Goal: Task Accomplishment & Management: Use online tool/utility

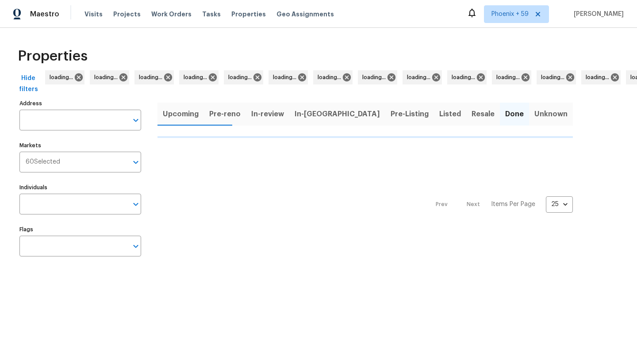
type input "[STREET_ADDRESS][PERSON_NAME]"
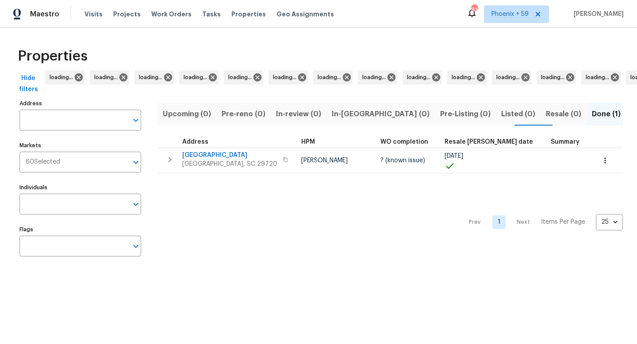
type input "[STREET_ADDRESS][PERSON_NAME]"
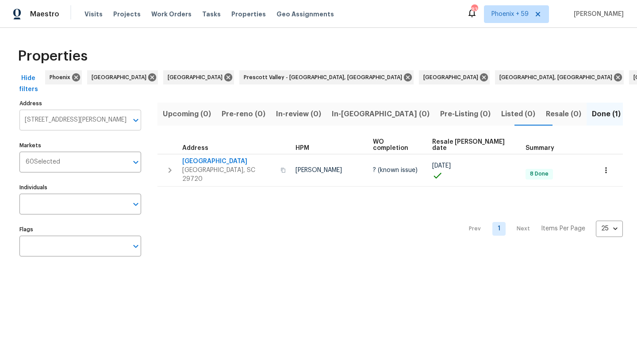
click at [77, 119] on input "[STREET_ADDRESS][PERSON_NAME]" at bounding box center [73, 120] width 108 height 21
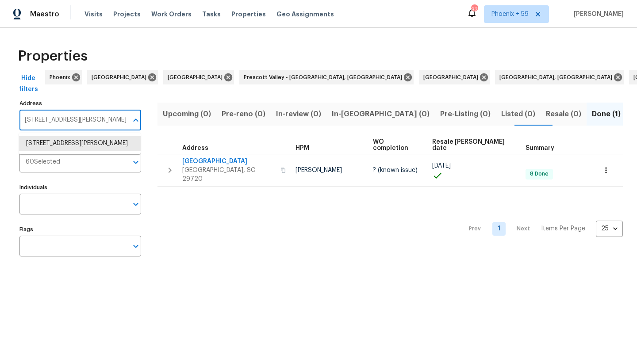
paste input "[STREET_ADDRESS]"
type input "[STREET_ADDRESS][PERSON_NAME]"
click at [71, 142] on li "7840 Hillary Dr West Hills CA 91304" at bounding box center [80, 148] width 122 height 24
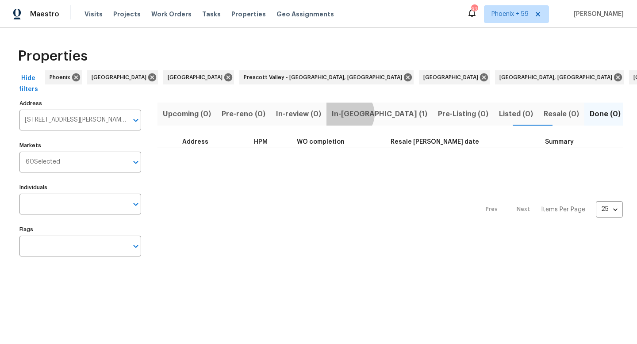
click at [343, 114] on span "In-reno (1)" at bounding box center [380, 114] width 96 height 12
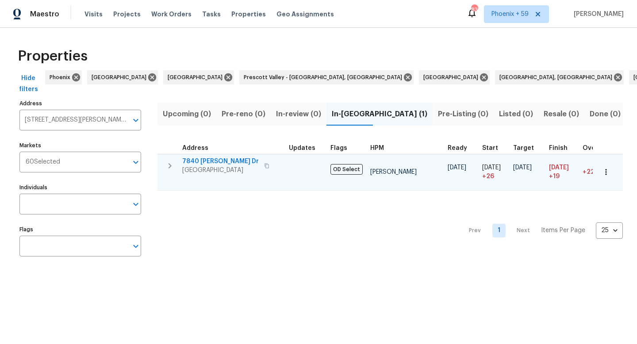
click at [208, 159] on span "7840 Hillary Dr" at bounding box center [220, 161] width 77 height 9
click at [604, 171] on icon "button" at bounding box center [606, 172] width 9 height 9
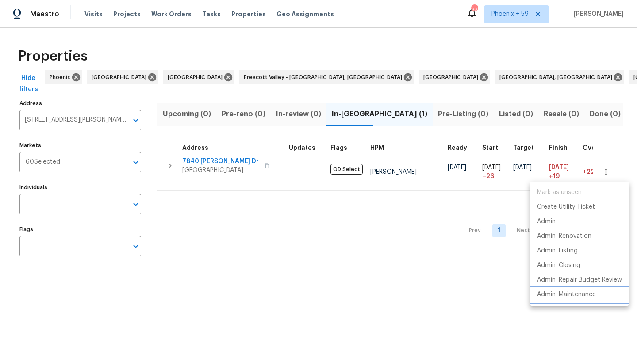
click at [572, 295] on p "Admin: Maintenance" at bounding box center [566, 294] width 59 height 9
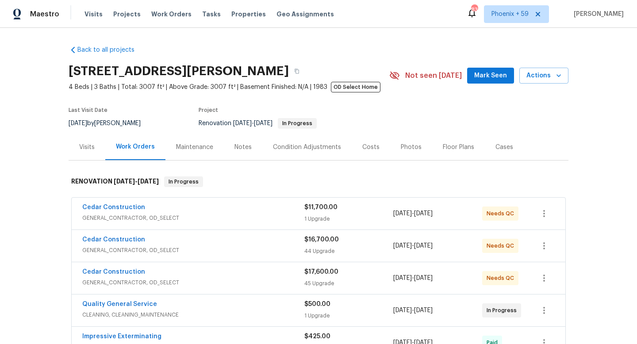
click at [199, 146] on div "Maintenance" at bounding box center [194, 147] width 37 height 9
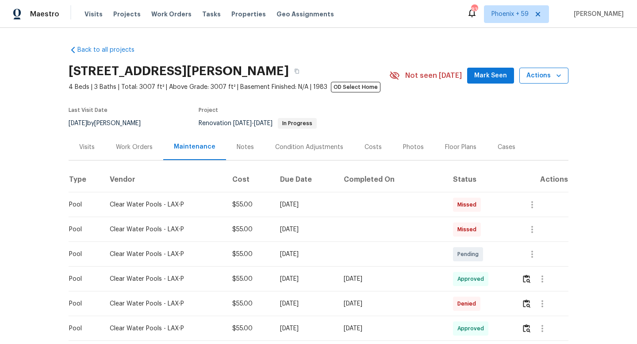
click at [553, 77] on span "Actions" at bounding box center [544, 75] width 35 height 11
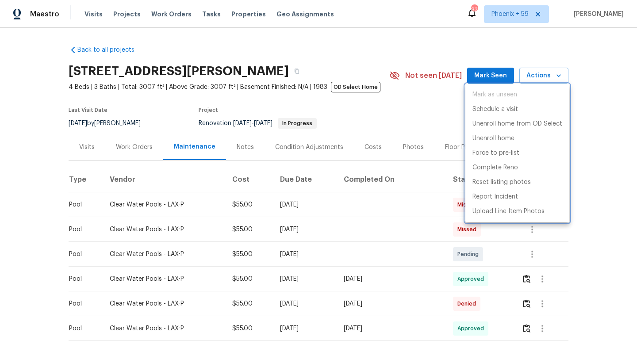
click at [235, 12] on div at bounding box center [318, 172] width 637 height 344
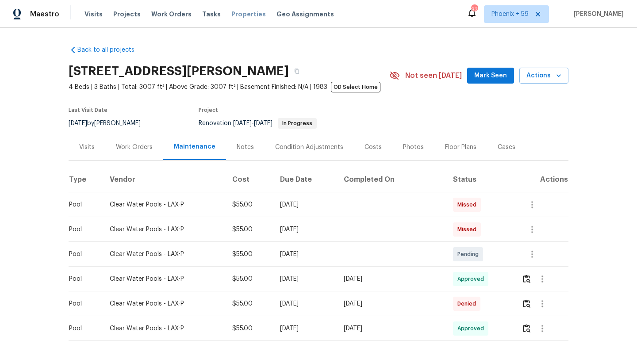
click at [236, 16] on span "Properties" at bounding box center [248, 14] width 35 height 9
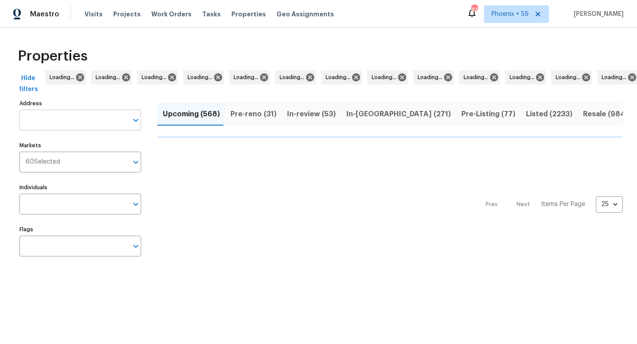
click at [84, 116] on input "Address" at bounding box center [73, 120] width 108 height 21
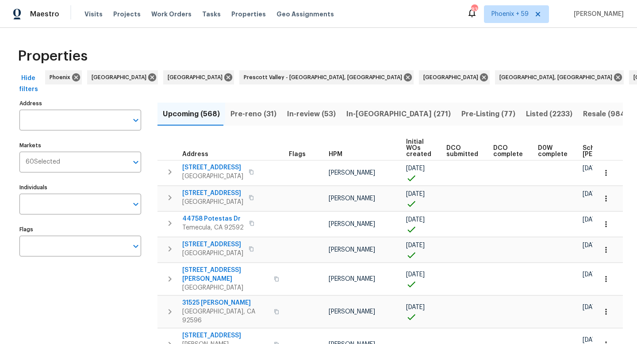
click at [84, 116] on input "Address" at bounding box center [73, 120] width 108 height 21
type input "6741"
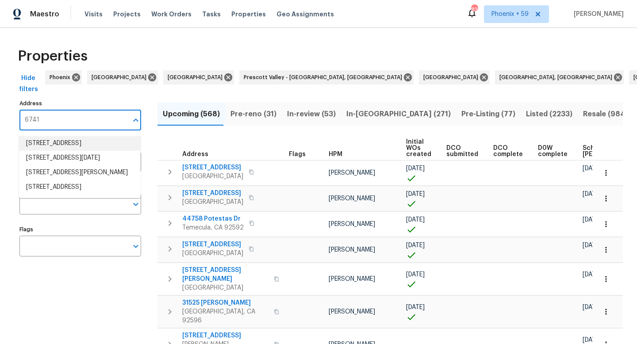
click at [90, 144] on li "6741 Bigerton Bnd Canal Winchester OH 43110" at bounding box center [80, 143] width 122 height 15
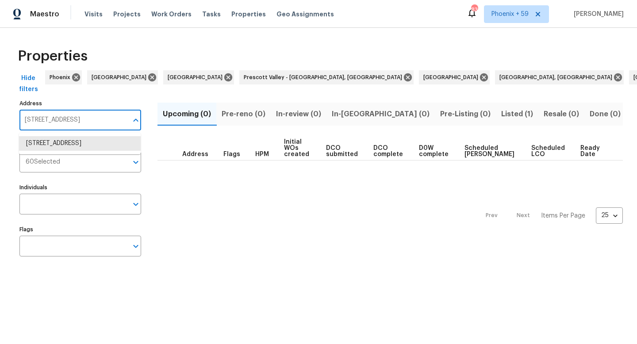
click at [86, 123] on input "6741 Bigerton Bnd Canal Winchester OH 43110" at bounding box center [73, 120] width 108 height 21
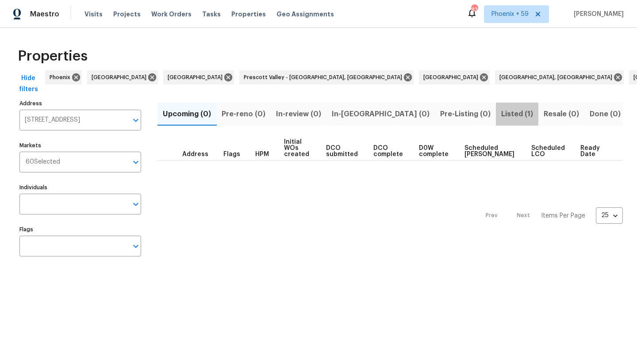
click at [501, 115] on span "Listed (1)" at bounding box center [517, 114] width 32 height 12
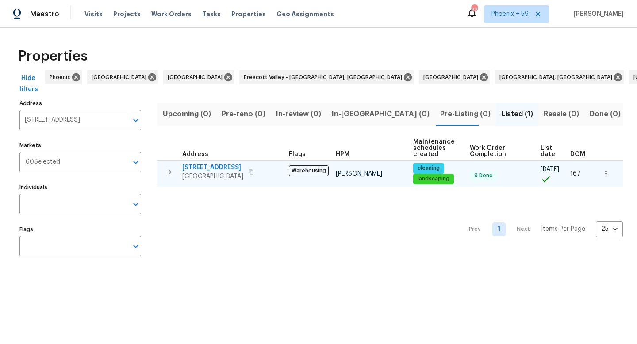
click at [231, 166] on span "6741 Bigerton Bnd" at bounding box center [212, 167] width 61 height 9
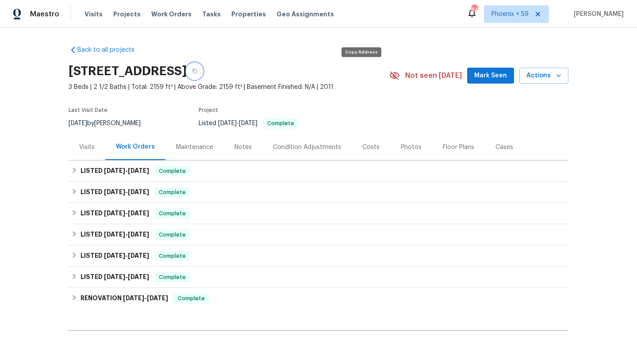
click at [197, 70] on icon "button" at bounding box center [194, 71] width 4 height 5
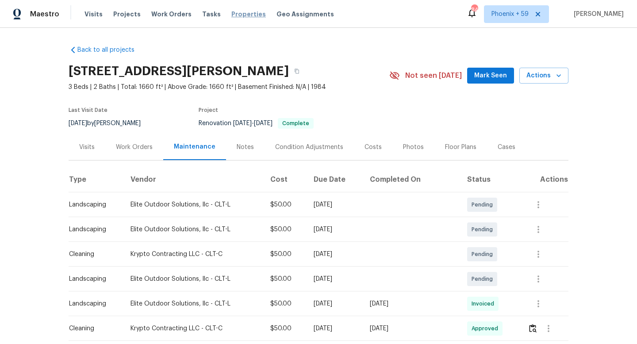
click at [248, 13] on span "Properties" at bounding box center [248, 14] width 35 height 9
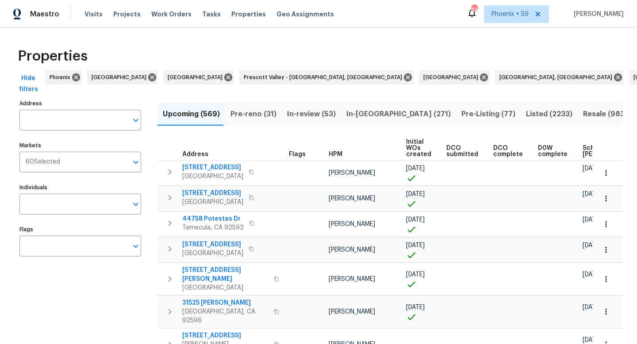
click at [65, 123] on input "Address" at bounding box center [73, 120] width 108 height 21
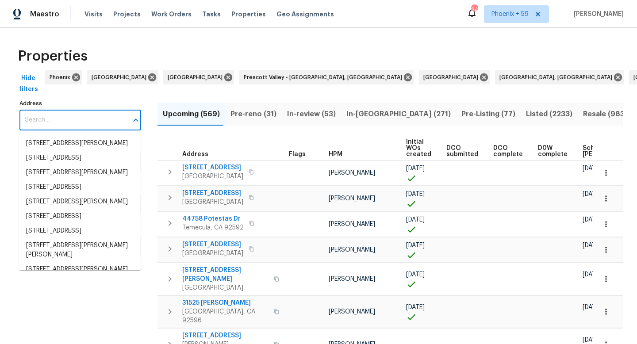
paste input "806 14th Ave Pleasant Grove, AL"
type input "806 14th Ave Pleasant Grove, AL"
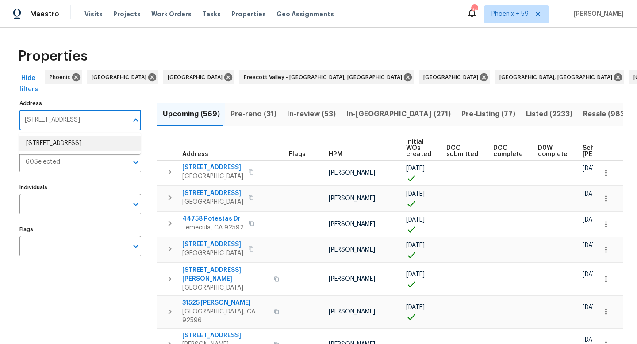
click at [65, 149] on li "806 14th Ave Pleasant Grove AL 35127" at bounding box center [80, 143] width 122 height 15
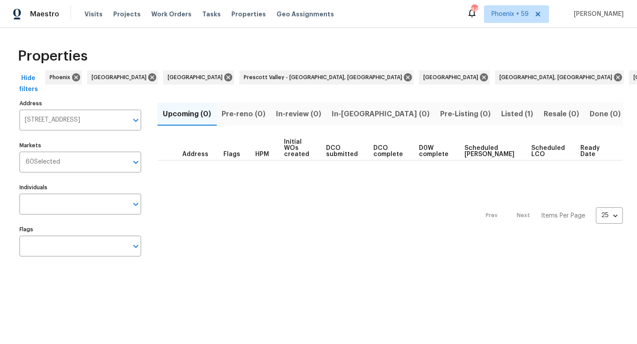
click at [501, 112] on span "Listed (1)" at bounding box center [517, 114] width 32 height 12
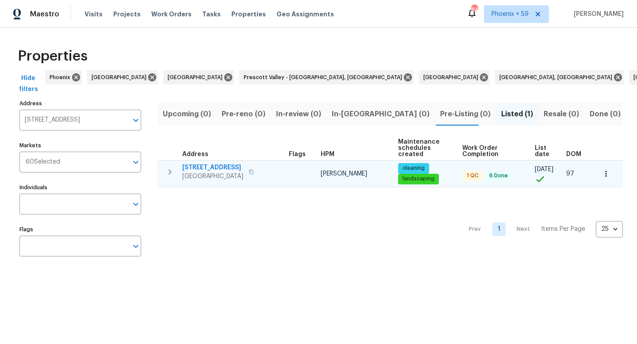
click at [188, 166] on span "806 14th Ave" at bounding box center [212, 167] width 61 height 9
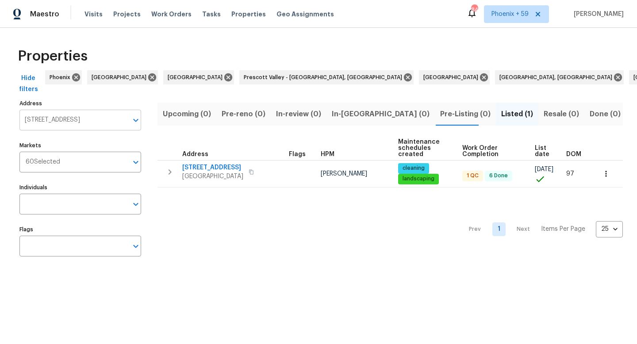
click at [78, 120] on input "806 14th Ave Pleasant Grove AL 35127" at bounding box center [73, 120] width 108 height 21
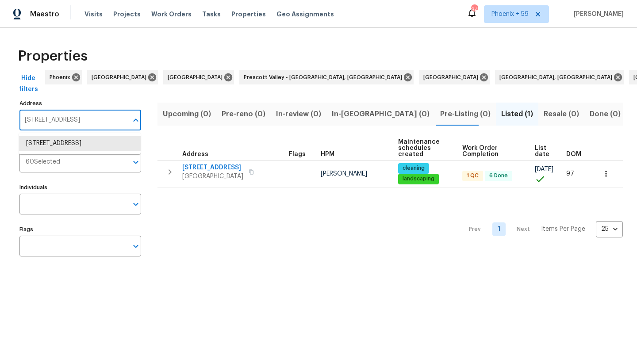
paste input "458 Waterford Dr Calera, AL"
type input "458 Waterford Dr Calera, AL"
click at [76, 145] on li "458 Waterford Dr Calera AL 35040" at bounding box center [80, 143] width 122 height 15
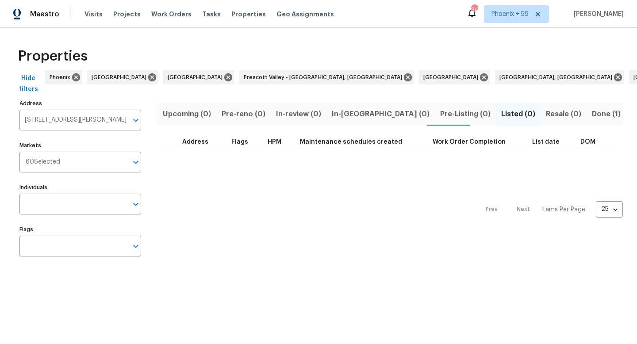
click at [592, 113] on span "Done (1)" at bounding box center [606, 114] width 29 height 12
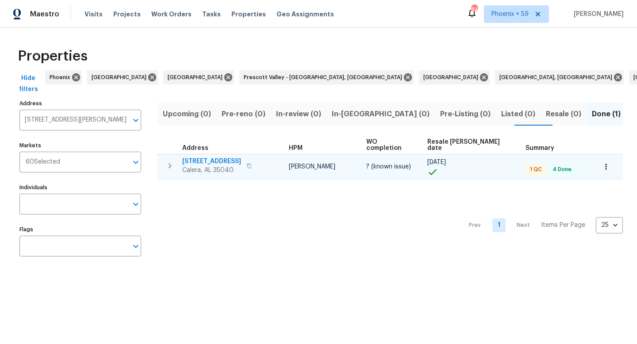
click at [218, 157] on span "458 Waterford Dr" at bounding box center [211, 161] width 59 height 9
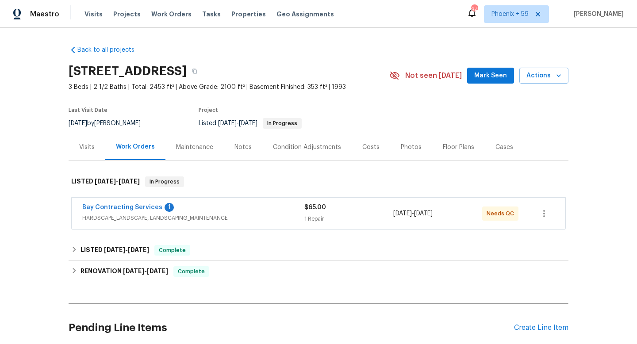
click at [158, 207] on div "Bay Contracting Services 1" at bounding box center [193, 208] width 222 height 11
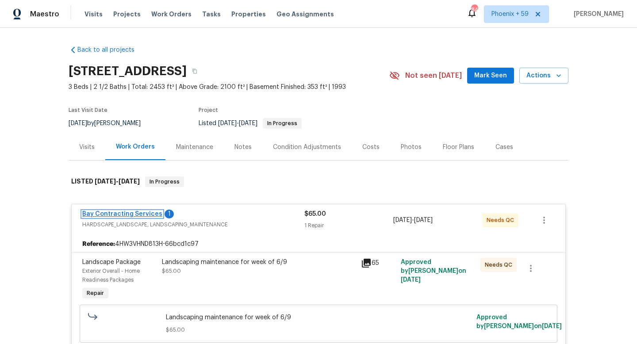
click at [143, 212] on link "Bay Contracting Services" at bounding box center [122, 214] width 80 height 6
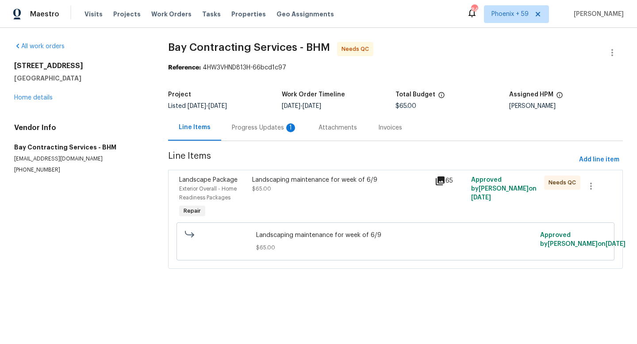
click at [270, 133] on div "Progress Updates 1" at bounding box center [264, 128] width 87 height 26
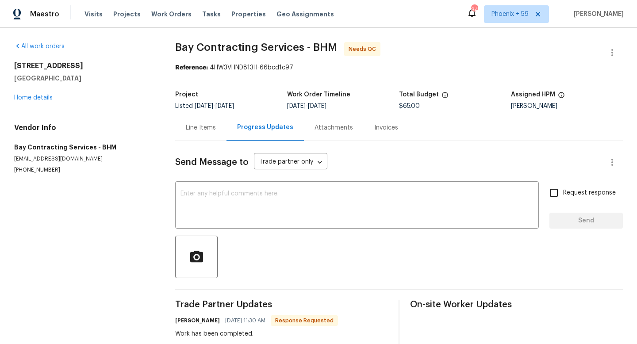
scroll to position [19, 0]
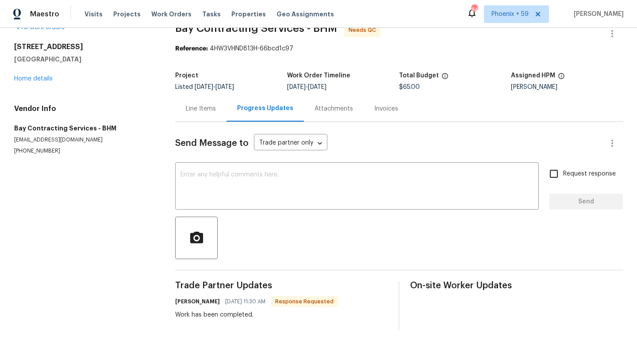
click at [207, 111] on div "Line Items" at bounding box center [201, 108] width 30 height 9
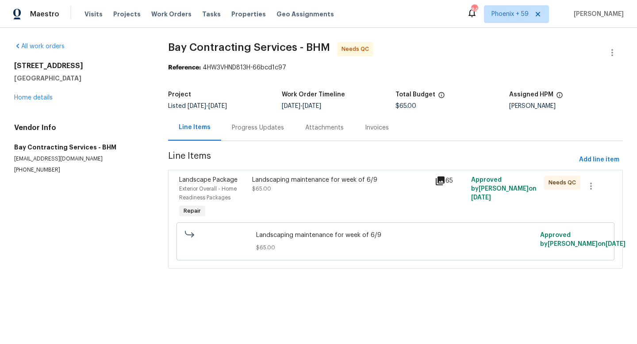
click at [357, 187] on div "Landscaping maintenance for week of 6/9 $65.00" at bounding box center [340, 185] width 177 height 18
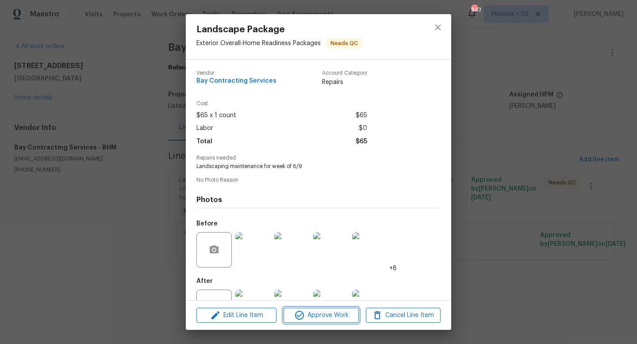
click at [330, 315] on span "Approve Work" at bounding box center [320, 315] width 69 height 11
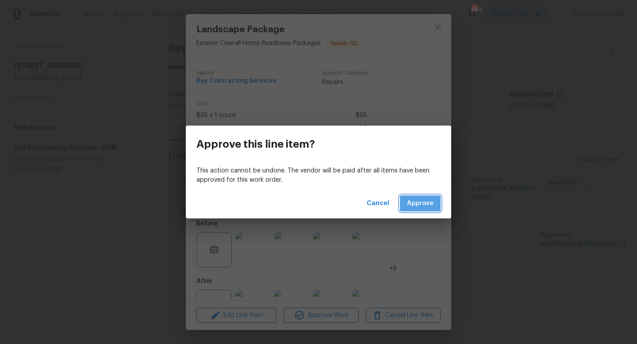
click at [426, 201] on span "Approve" at bounding box center [420, 203] width 27 height 11
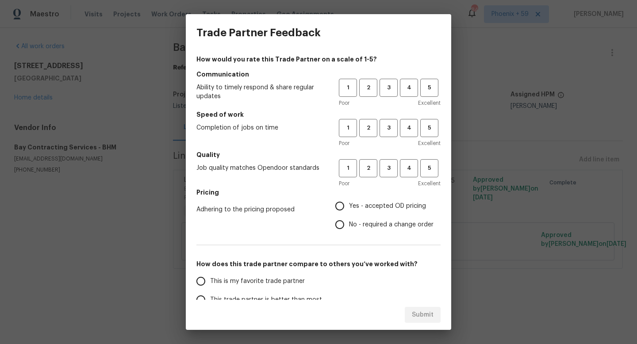
click at [142, 77] on div "Trade Partner Feedback How would you rate this Trade Partner on a scale of 1-5?…" at bounding box center [318, 172] width 637 height 344
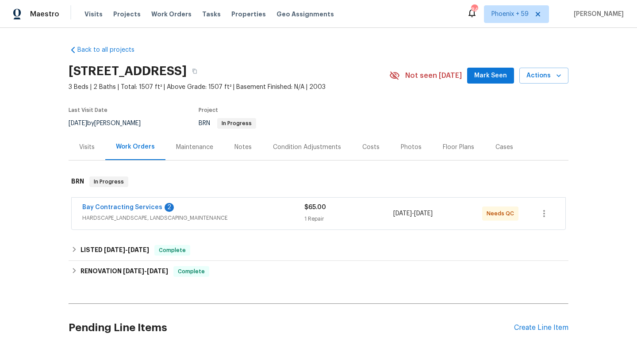
click at [192, 142] on div "Maintenance" at bounding box center [194, 147] width 58 height 26
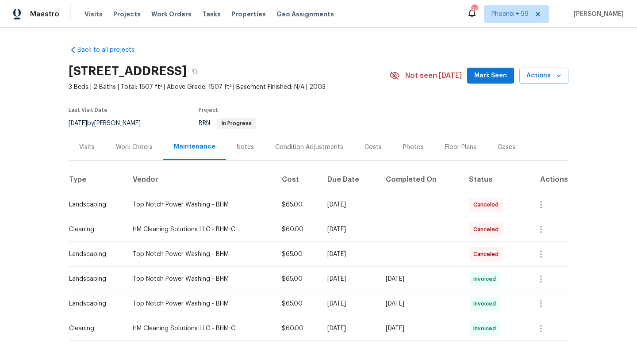
click at [145, 150] on div "Work Orders" at bounding box center [134, 147] width 37 height 9
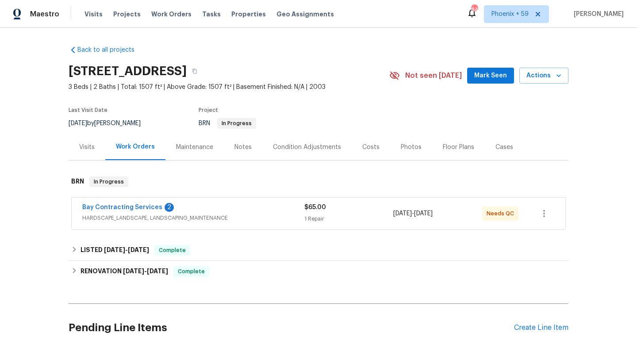
click at [291, 219] on span "HARDSCAPE_LANDSCAPE, LANDSCAPING_MAINTENANCE" at bounding box center [193, 218] width 222 height 9
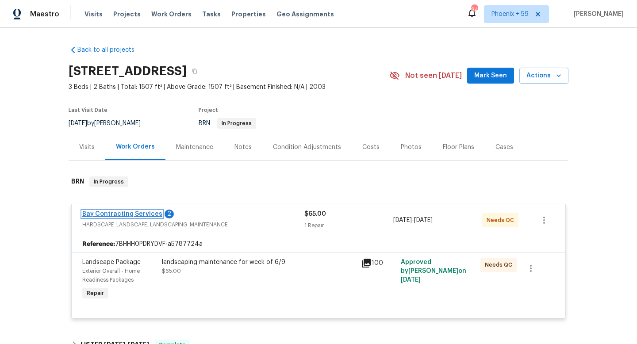
click at [150, 212] on link "Bay Contracting Services" at bounding box center [122, 214] width 80 height 6
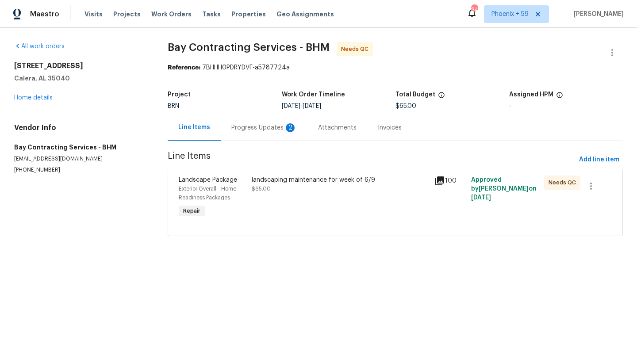
click at [273, 121] on div "Progress Updates 2" at bounding box center [264, 128] width 87 height 26
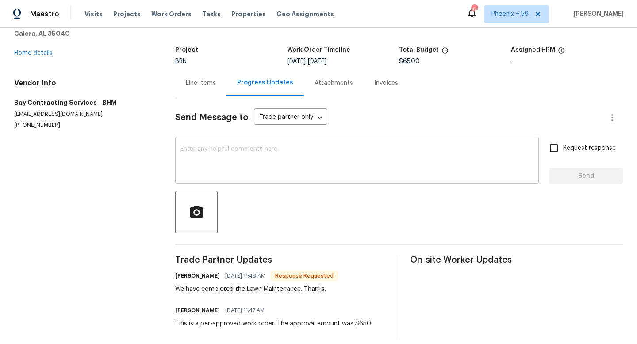
scroll to position [7, 0]
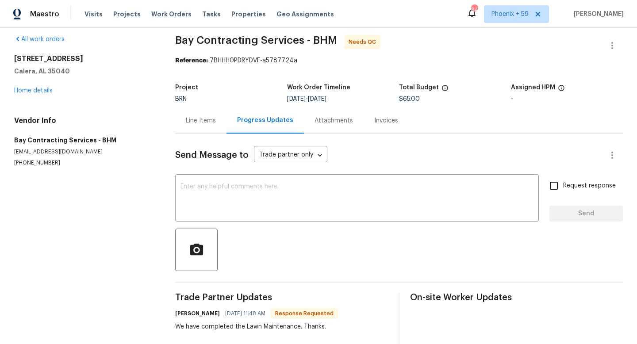
click at [205, 122] on div "Line Items" at bounding box center [201, 120] width 30 height 9
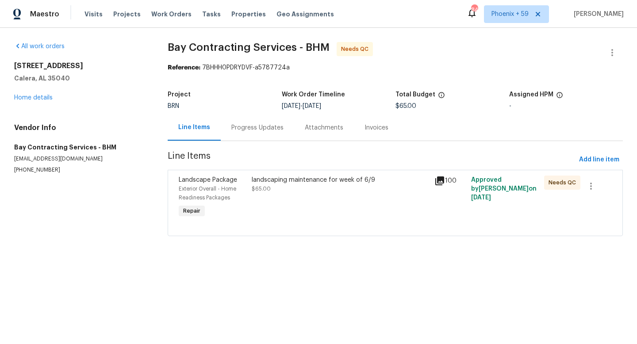
click at [277, 171] on div "Landscape Package Exterior Overall - Home Readiness Packages Repair landscaping…" at bounding box center [395, 203] width 455 height 66
click at [277, 187] on div "landscaping maintenance for week of 6/9 $65.00" at bounding box center [340, 185] width 177 height 18
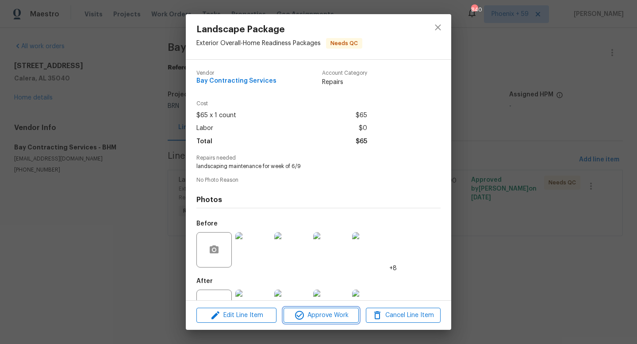
click at [319, 313] on span "Approve Work" at bounding box center [320, 315] width 69 height 11
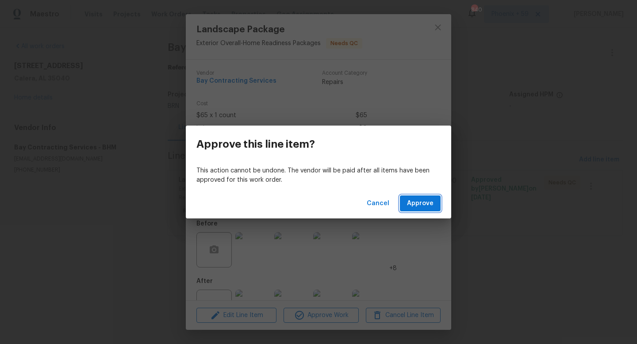
click at [427, 206] on span "Approve" at bounding box center [420, 203] width 27 height 11
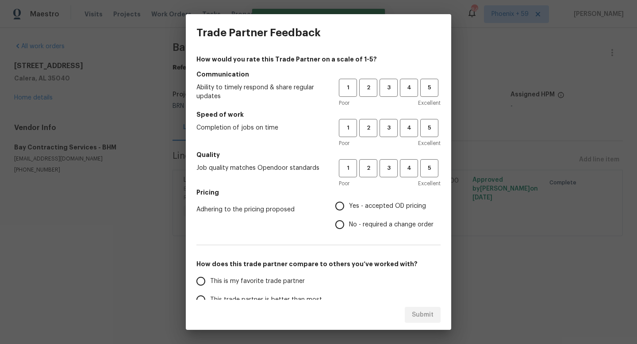
click at [473, 122] on div "Trade Partner Feedback How would you rate this Trade Partner on a scale of 1-5?…" at bounding box center [318, 172] width 637 height 344
